Goal: Transaction & Acquisition: Purchase product/service

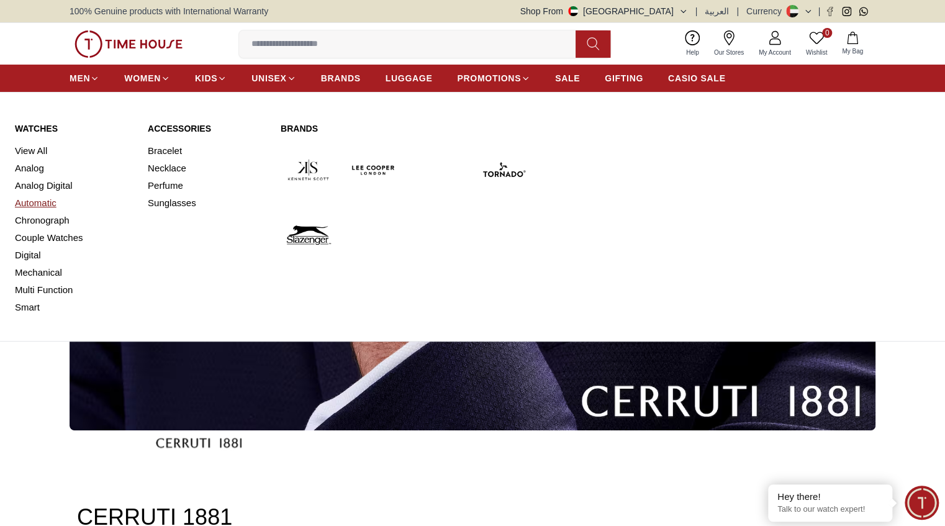
click at [32, 202] on link "Automatic" at bounding box center [74, 202] width 118 height 17
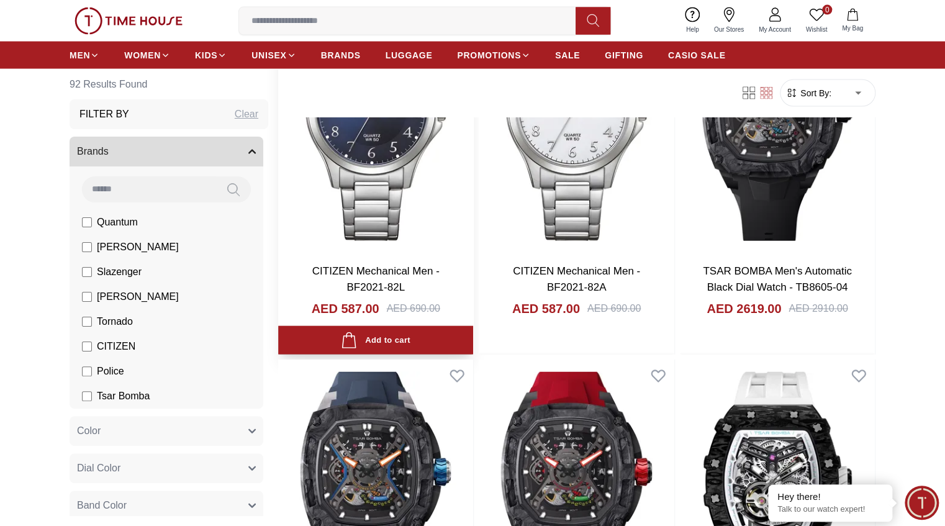
scroll to position [1416, 0]
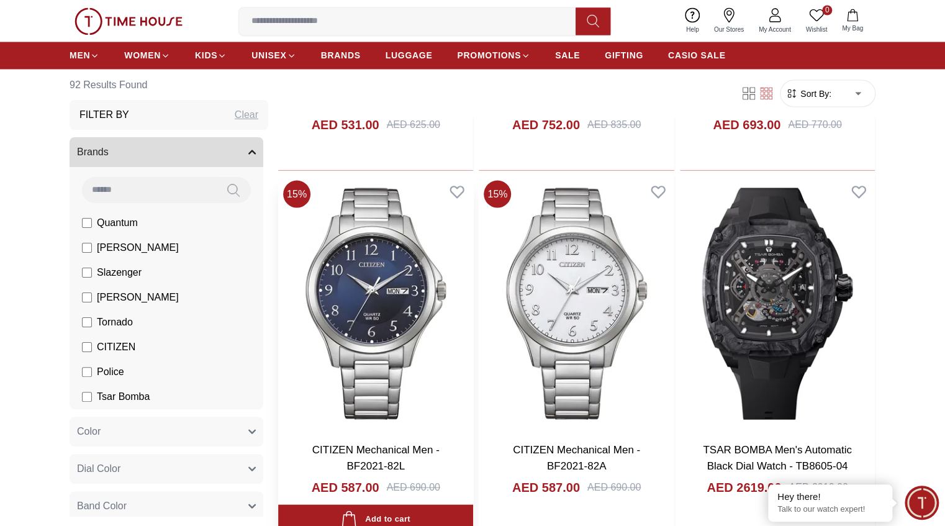
scroll to position [1416, 0]
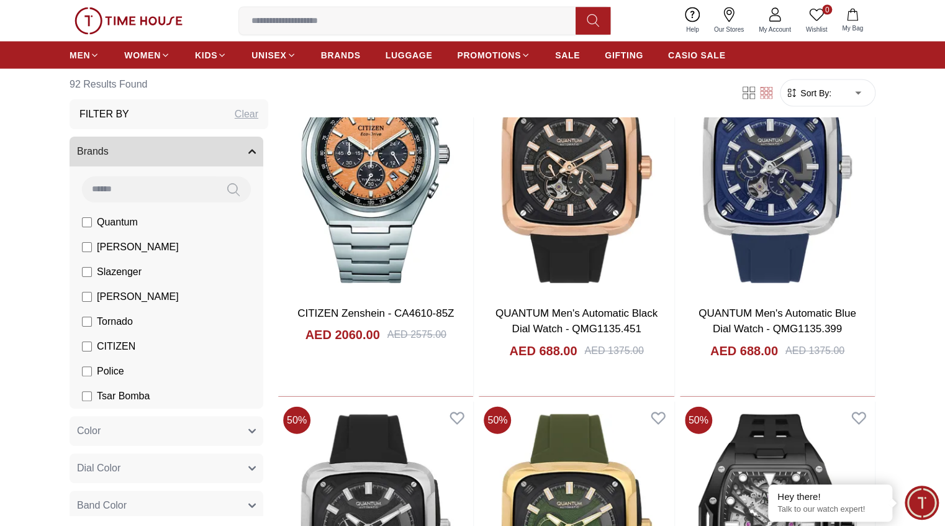
scroll to position [6185, 0]
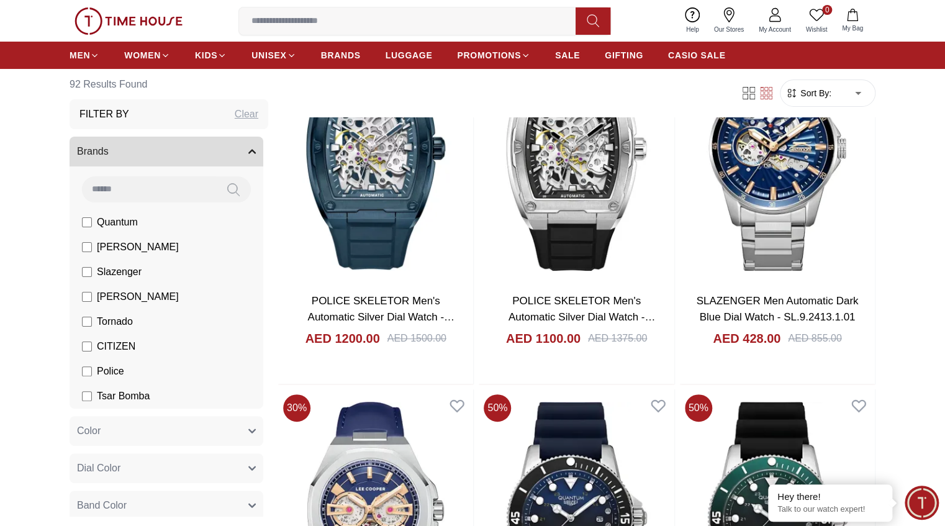
scroll to position [7154, 0]
